Goal: Navigation & Orientation: Find specific page/section

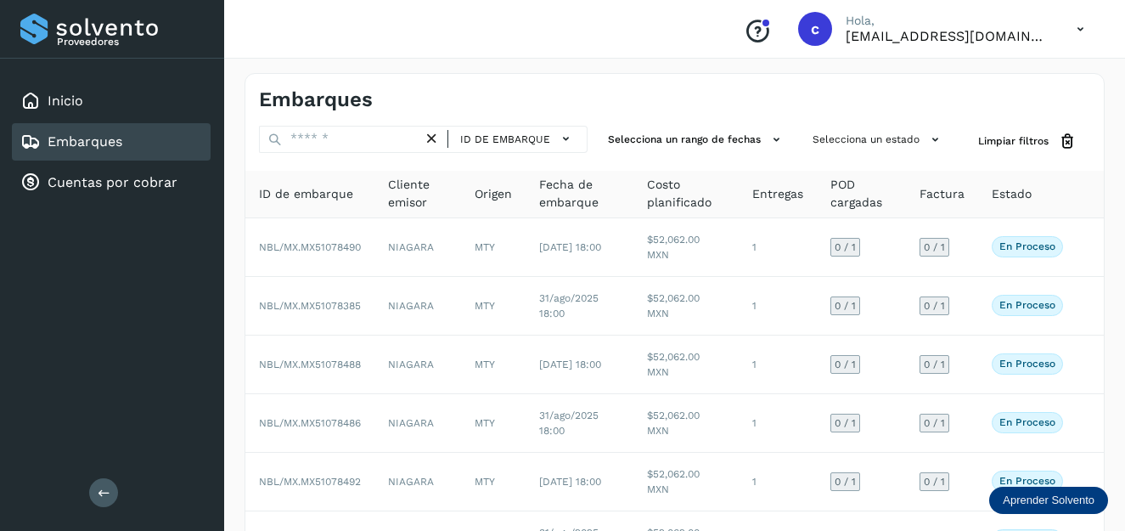
scroll to position [354, 0]
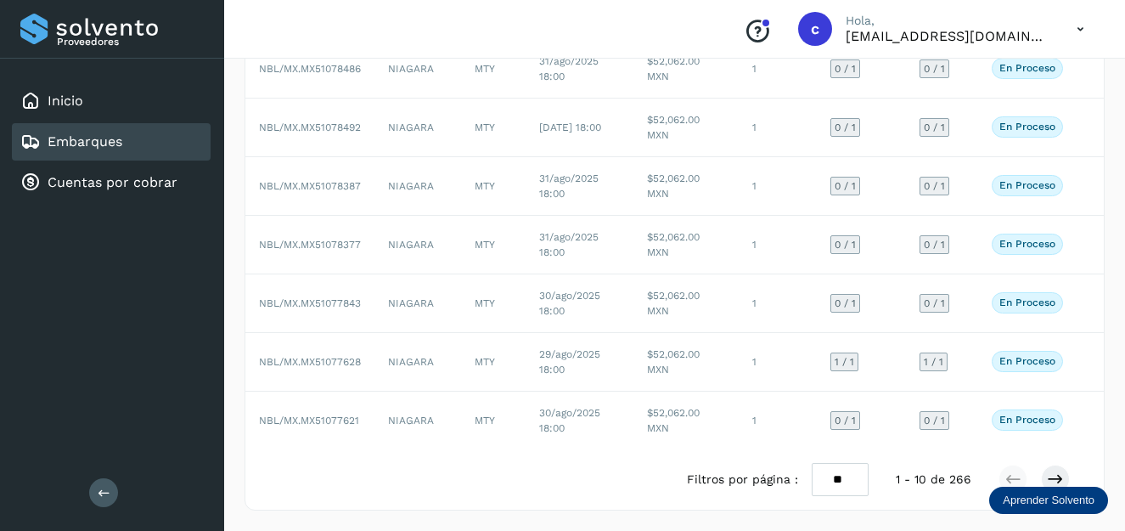
click at [51, 103] on link "Inicio" at bounding box center [66, 101] width 36 height 16
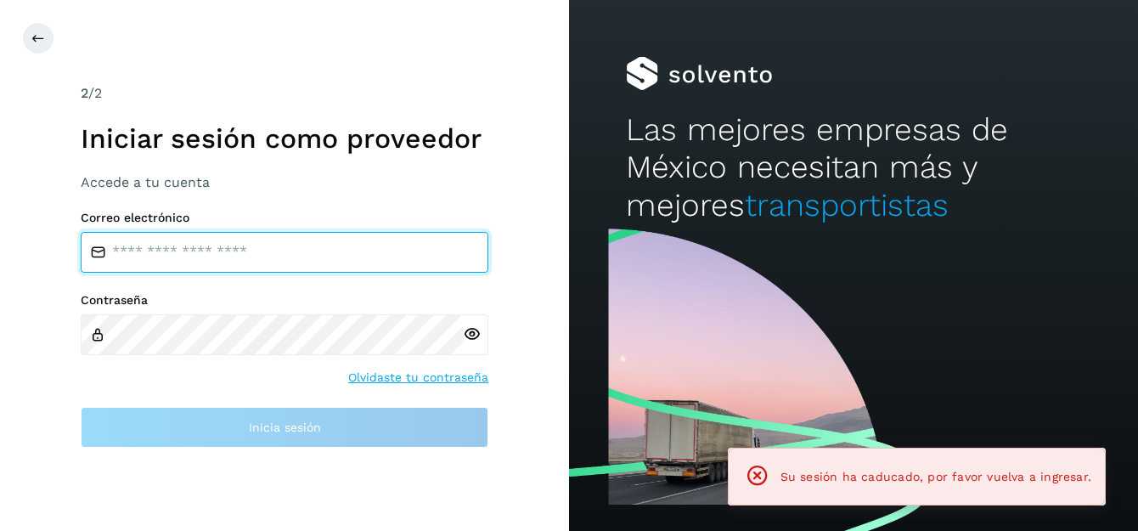
type input "**********"
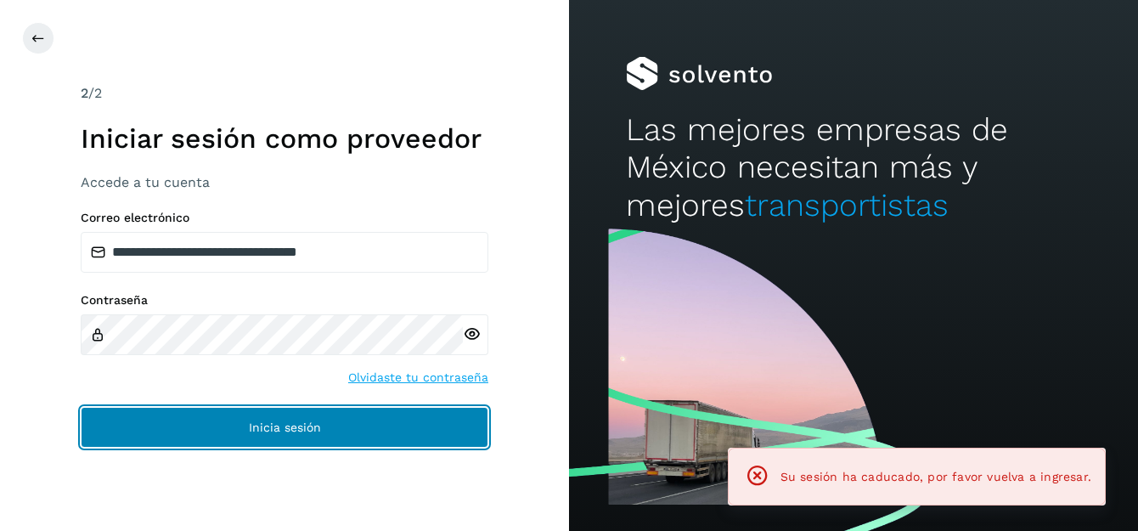
click at [222, 437] on button "Inicia sesión" at bounding box center [285, 427] width 408 height 41
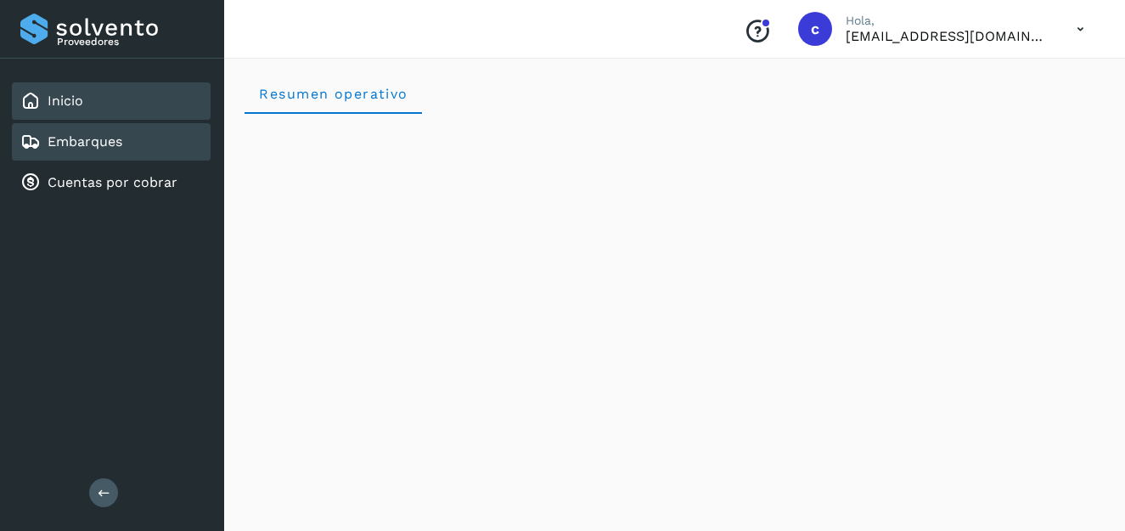
click at [100, 145] on link "Embarques" at bounding box center [85, 141] width 75 height 16
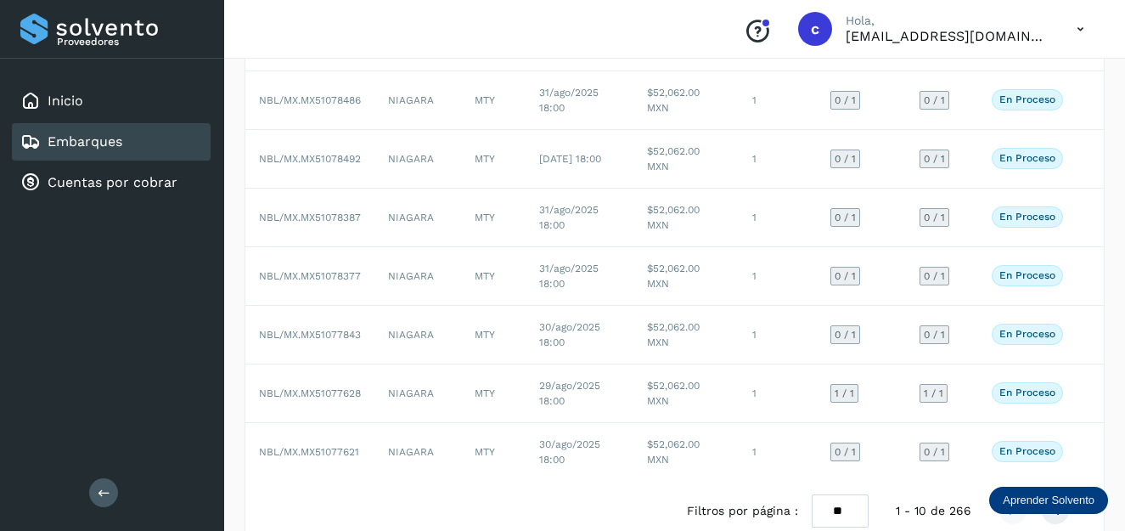
scroll to position [354, 0]
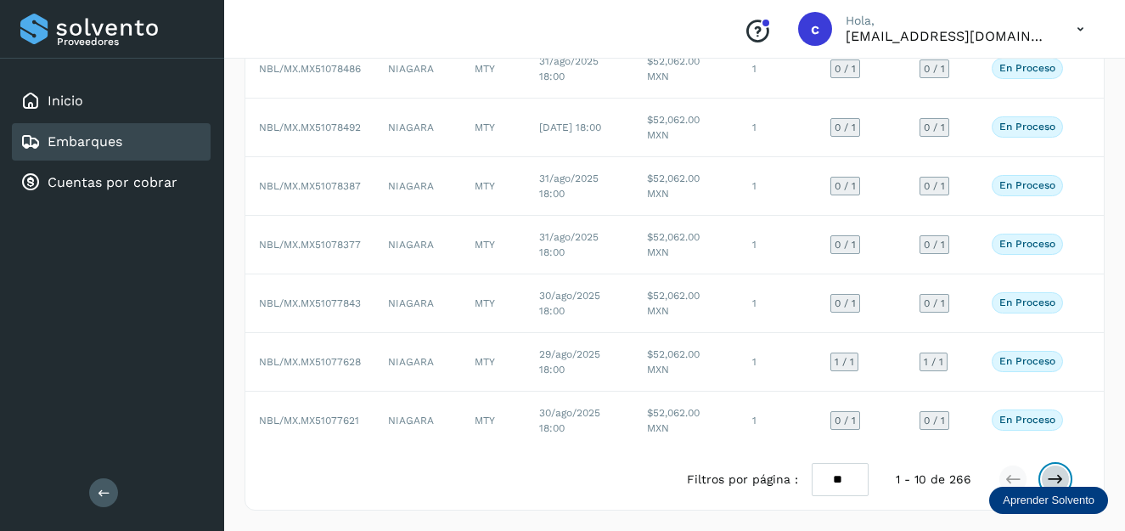
click at [1056, 472] on icon at bounding box center [1055, 479] width 17 height 17
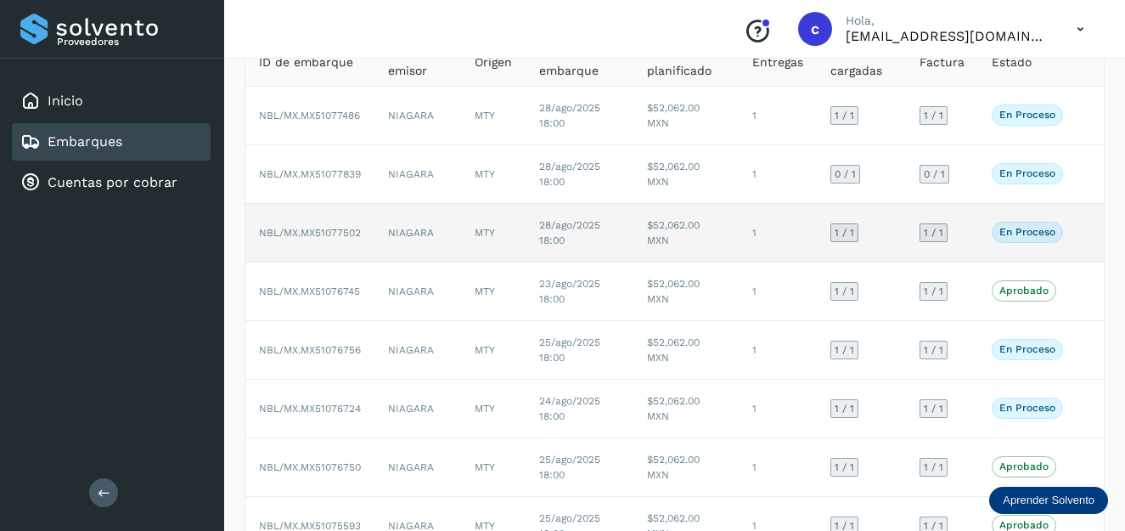
scroll to position [130, 0]
